Goal: Task Accomplishment & Management: Use online tool/utility

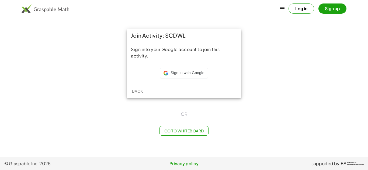
click at [167, 67] on div "Sign into your Google account to join this activity. Sign in with Google Sign i…" at bounding box center [184, 63] width 115 height 42
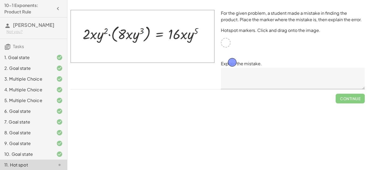
drag, startPoint x: 223, startPoint y: 44, endPoint x: 229, endPoint y: 64, distance: 20.7
drag, startPoint x: 226, startPoint y: 46, endPoint x: 221, endPoint y: 53, distance: 9.0
click at [221, 53] on div "For the given problem, a student made a mistake in finding the product. Place t…" at bounding box center [293, 50] width 150 height 86
click at [58, 156] on icon at bounding box center [59, 154] width 6 height 6
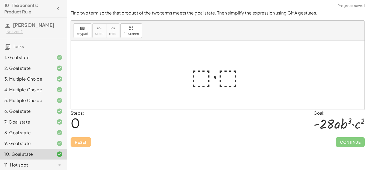
click at [56, 166] on div at bounding box center [55, 165] width 15 height 6
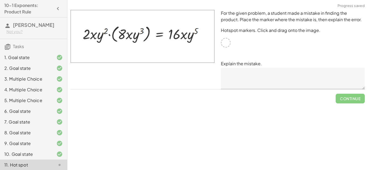
drag, startPoint x: 222, startPoint y: 41, endPoint x: 220, endPoint y: 61, distance: 20.3
click at [220, 61] on div "For the given problem, a student made a mistake in finding the product. Place t…" at bounding box center [293, 50] width 150 height 86
click at [236, 74] on textarea at bounding box center [293, 79] width 144 height 22
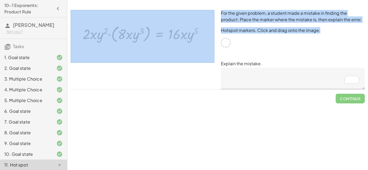
drag, startPoint x: 227, startPoint y: 44, endPoint x: 198, endPoint y: 73, distance: 40.9
click at [198, 73] on div "For the given problem, a student made a mistake in finding the product. Place t…" at bounding box center [217, 50] width 300 height 86
click at [198, 73] on div at bounding box center [142, 50] width 150 height 86
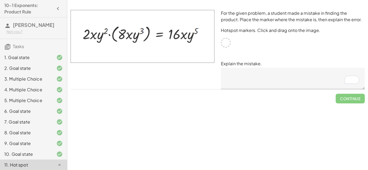
click at [319, 91] on div "For the given problem, a student made a mistake in finding the product. Place t…" at bounding box center [293, 50] width 150 height 86
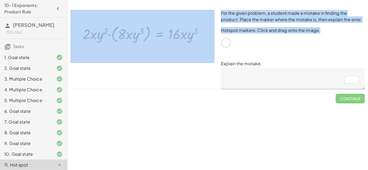
drag, startPoint x: 229, startPoint y: 43, endPoint x: 197, endPoint y: 37, distance: 32.3
click at [197, 37] on div "For the given problem, a student made a mistake in finding the product. Place t…" at bounding box center [217, 50] width 300 height 86
drag, startPoint x: 214, startPoint y: 45, endPoint x: 173, endPoint y: 40, distance: 41.5
click at [173, 40] on img at bounding box center [143, 36] width 144 height 53
drag, startPoint x: 169, startPoint y: 38, endPoint x: 135, endPoint y: 35, distance: 34.9
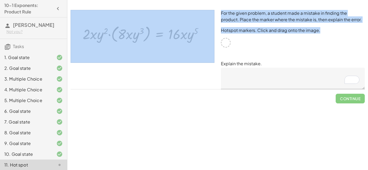
click at [135, 35] on img at bounding box center [143, 36] width 144 height 53
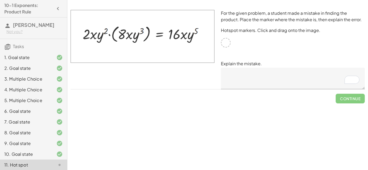
click at [205, 76] on div at bounding box center [142, 50] width 150 height 86
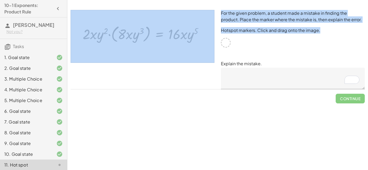
drag, startPoint x: 224, startPoint y: 44, endPoint x: 174, endPoint y: 35, distance: 50.9
click at [174, 35] on div "For the given problem, a student made a mistake in finding the product. Place t…" at bounding box center [217, 50] width 300 height 86
click at [173, 34] on img at bounding box center [143, 36] width 144 height 53
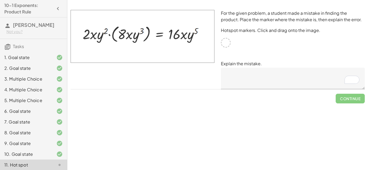
click at [43, 155] on div "10. Goal state" at bounding box center [25, 154] width 43 height 6
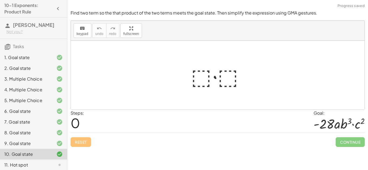
click at [59, 162] on icon at bounding box center [59, 165] width 6 height 6
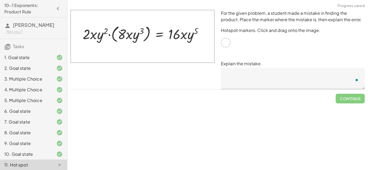
click at [183, 119] on div "Simplify. keyboard keypad undo undo redo redo fullscreen × Steps: 0 Reset Conti…" at bounding box center [217, 85] width 300 height 170
click at [184, 122] on div "Simplify. keyboard keypad undo undo redo redo fullscreen × Steps: 0 Reset Conti…" at bounding box center [217, 85] width 300 height 170
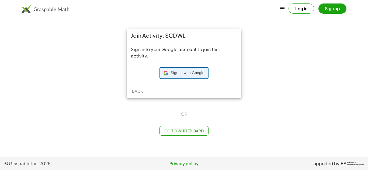
click at [199, 71] on span "Sign in with Google" at bounding box center [187, 73] width 34 height 5
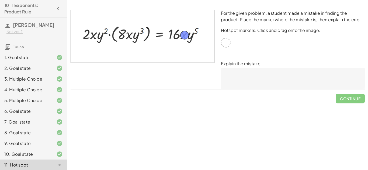
drag, startPoint x: 229, startPoint y: 43, endPoint x: 188, endPoint y: 36, distance: 41.9
click at [251, 73] on textarea at bounding box center [293, 79] width 144 height 22
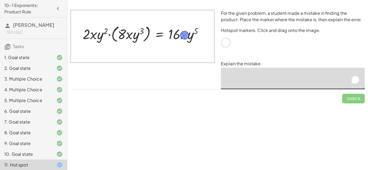
click at [247, 73] on textarea "To enrich screen reader interactions, please activate Accessibility in Grammarl…" at bounding box center [293, 79] width 144 height 22
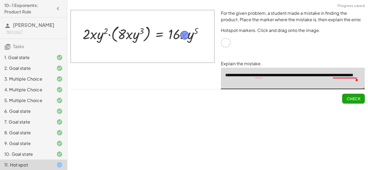
click at [340, 77] on textarea "**********" at bounding box center [293, 79] width 144 height 22
click at [339, 77] on textarea "**********" at bounding box center [293, 79] width 144 height 22
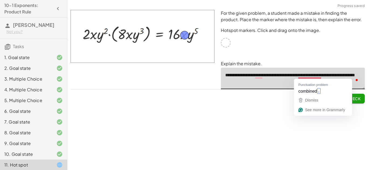
click at [314, 75] on textarea "**********" at bounding box center [293, 79] width 144 height 22
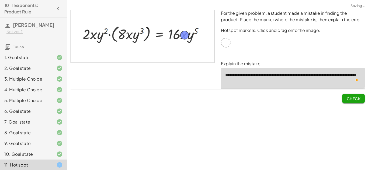
click at [262, 83] on textarea "**********" at bounding box center [293, 79] width 144 height 22
type textarea "**********"
click at [360, 99] on button "Check" at bounding box center [353, 99] width 23 height 10
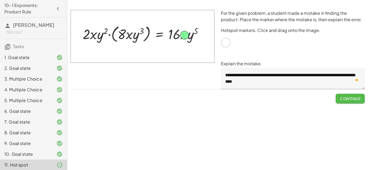
click at [348, 97] on span "Continue" at bounding box center [350, 98] width 20 height 5
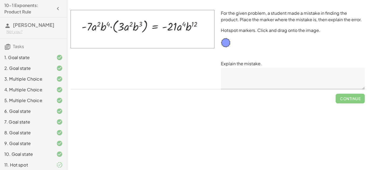
scroll to position [13, 0]
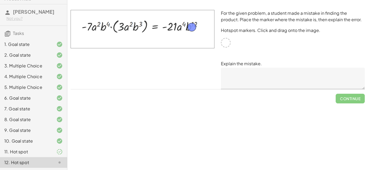
drag, startPoint x: 226, startPoint y: 46, endPoint x: 193, endPoint y: 30, distance: 37.3
click at [281, 75] on textarea at bounding box center [293, 79] width 144 height 22
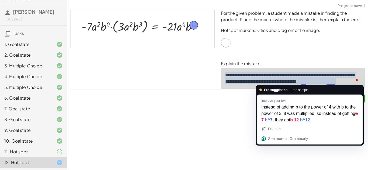
click at [330, 83] on textarea "**********" at bounding box center [293, 79] width 144 height 22
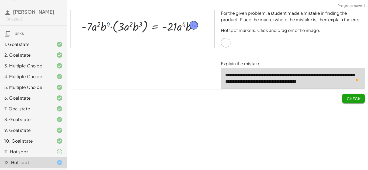
click at [306, 82] on textarea "**********" at bounding box center [293, 79] width 144 height 22
click at [345, 82] on textarea "**********" at bounding box center [293, 79] width 144 height 22
type textarea "**********"
click at [349, 98] on span "Check" at bounding box center [353, 98] width 14 height 5
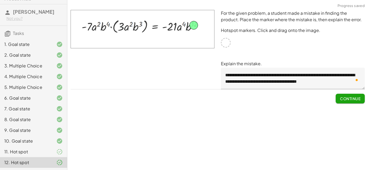
click at [349, 98] on span "Continue" at bounding box center [350, 98] width 20 height 5
